Goal: Task Accomplishment & Management: Manage account settings

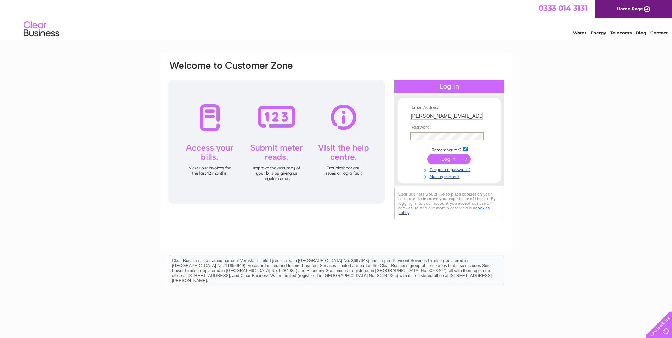
click at [427, 154] on input "submit" at bounding box center [449, 159] width 44 height 10
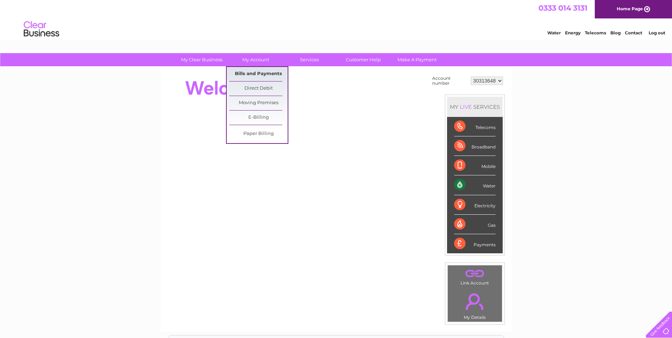
click at [262, 75] on link "Bills and Payments" at bounding box center [258, 74] width 58 height 14
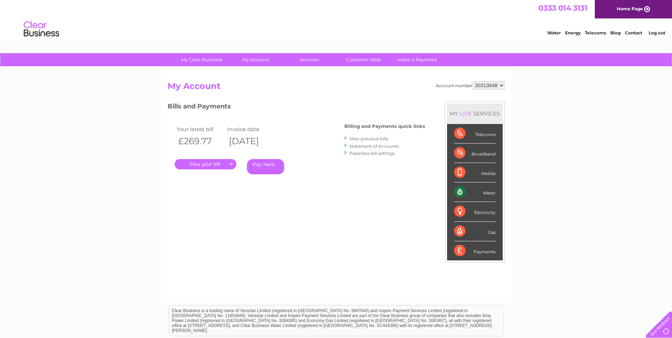
click at [207, 163] on link "." at bounding box center [206, 164] width 62 height 10
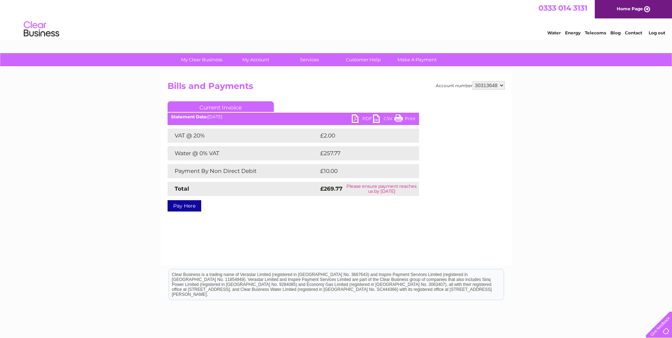
click at [367, 115] on link "PDF" at bounding box center [362, 119] width 21 height 10
click at [660, 33] on link "Log out" at bounding box center [657, 32] width 17 height 5
